Goal: Navigation & Orientation: Find specific page/section

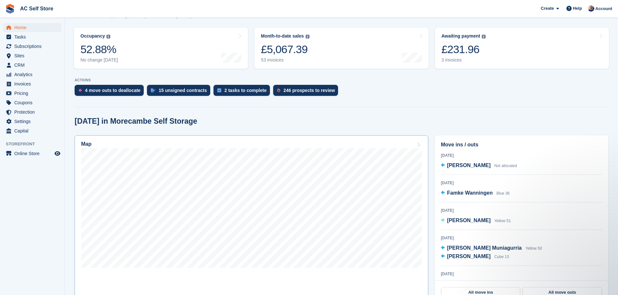
scroll to position [97, 0]
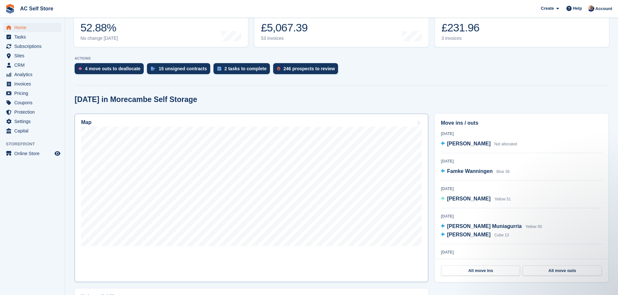
click at [85, 123] on h2 "Map" at bounding box center [86, 123] width 10 height 6
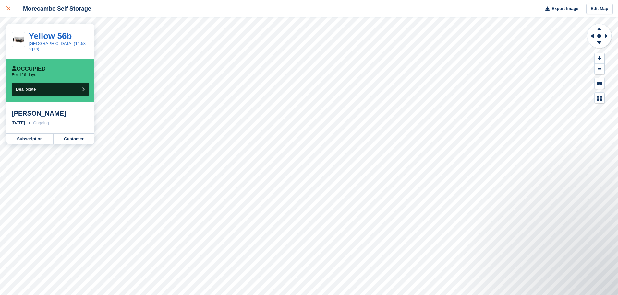
click at [9, 9] on icon at bounding box center [8, 8] width 4 height 4
